Goal: Navigation & Orientation: Find specific page/section

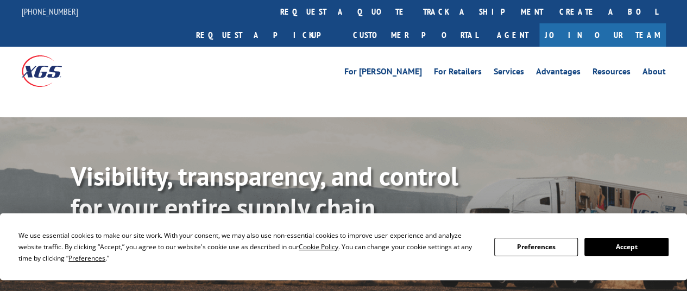
click at [624, 244] on button "Accept" at bounding box center [626, 247] width 84 height 18
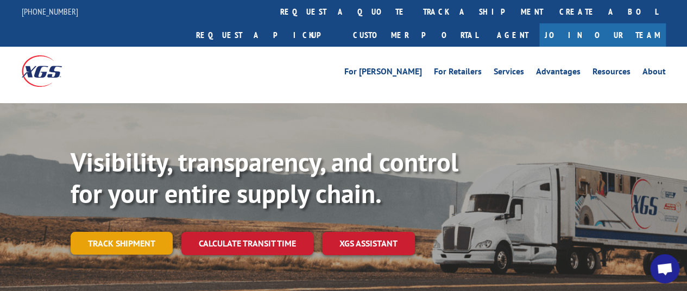
click at [106, 232] on link "Track shipment" at bounding box center [122, 243] width 102 height 23
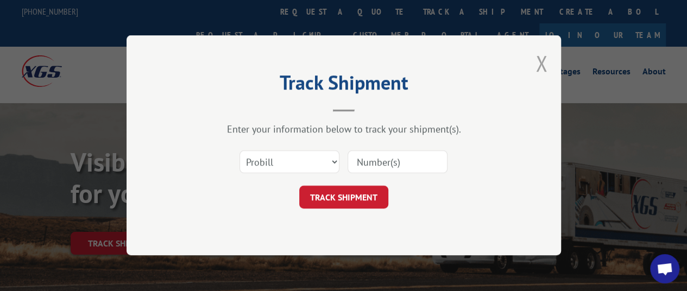
click at [540, 61] on button "Close modal" at bounding box center [541, 63] width 12 height 29
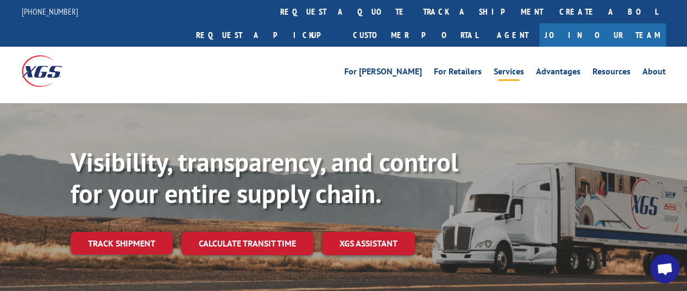
click at [516, 67] on link "Services" at bounding box center [508, 73] width 30 height 12
